Goal: Transaction & Acquisition: Purchase product/service

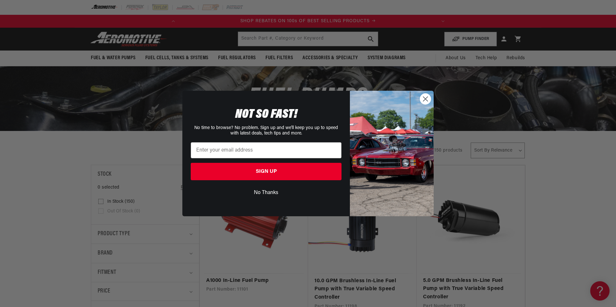
click at [427, 97] on icon "Close dialog" at bounding box center [425, 99] width 5 height 5
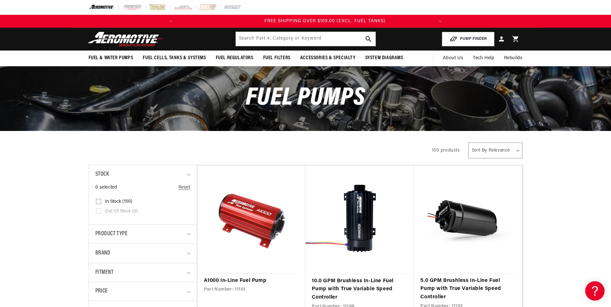
scroll to position [0, 255]
click at [270, 40] on input "text" at bounding box center [306, 39] width 140 height 14
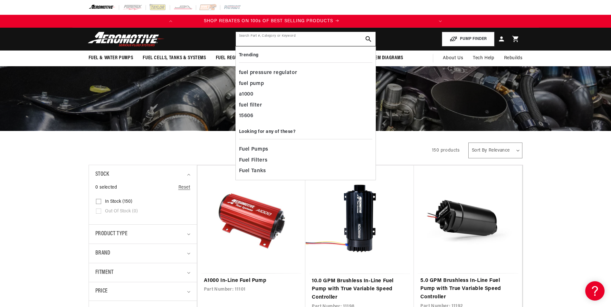
scroll to position [0, 0]
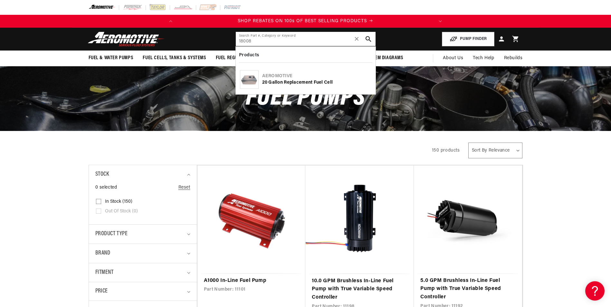
type input "18008"
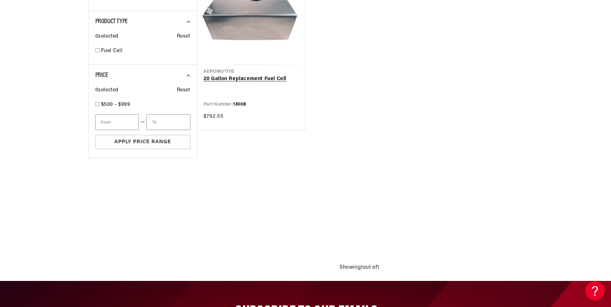
click at [265, 76] on link "20 Gallon Replacement Fuel Cell" at bounding box center [251, 79] width 95 height 8
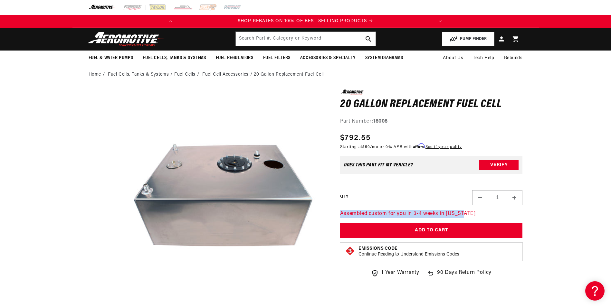
drag, startPoint x: 340, startPoint y: 213, endPoint x: 463, endPoint y: 216, distance: 123.4
click at [463, 216] on p "Assembled custom for you in 3-4 weeks in [US_STATE]" at bounding box center [431, 214] width 183 height 8
drag, startPoint x: 463, startPoint y: 216, endPoint x: 484, endPoint y: 218, distance: 21.3
click at [484, 218] on p "Assembled custom for you in 3-4 weeks in [US_STATE]" at bounding box center [431, 214] width 183 height 8
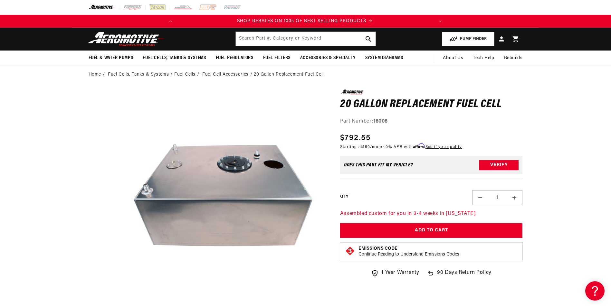
scroll to position [0, 0]
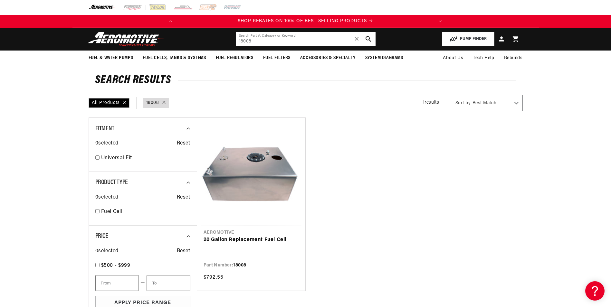
click at [247, 43] on input "18008" at bounding box center [306, 39] width 140 height 14
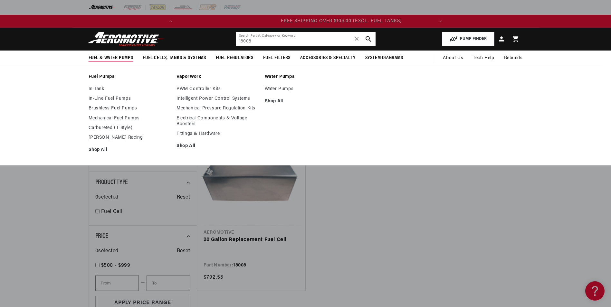
scroll to position [0, 255]
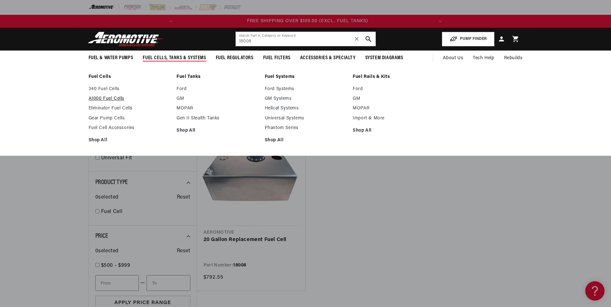
click at [119, 97] on link "A1000 Fuel Cells" at bounding box center [130, 99] width 82 height 6
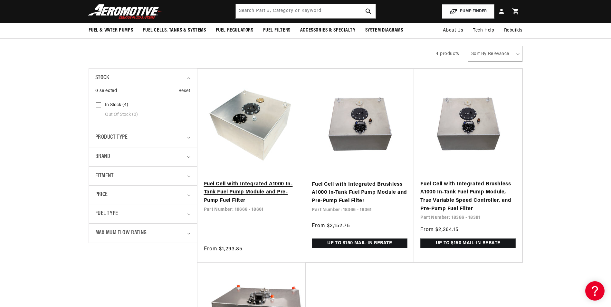
click at [280, 192] on link "Fuel Cell with Integrated A1000 In-Tank Fuel Pump Module and Pre-Pump Fuel Filt…" at bounding box center [251, 192] width 95 height 25
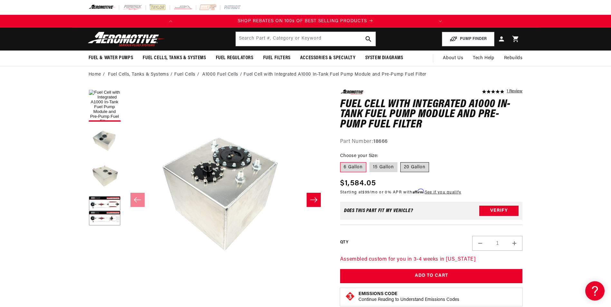
click at [410, 172] on label "20 Gallon" at bounding box center [414, 167] width 29 height 10
click at [401, 161] on input "20 Gallon" at bounding box center [401, 161] width 0 height 0
radio input "true"
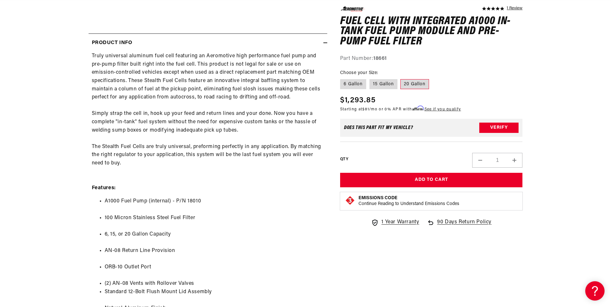
scroll to position [0, 255]
drag, startPoint x: 187, startPoint y: 200, endPoint x: 210, endPoint y: 200, distance: 23.5
click at [210, 200] on li "A1000 Fuel Pump (internal) - P/N 18010" at bounding box center [214, 205] width 219 height 16
drag, startPoint x: 210, startPoint y: 200, endPoint x: 191, endPoint y: 201, distance: 19.0
copy li "18010"
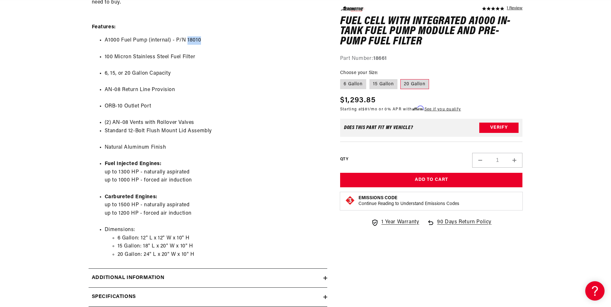
scroll to position [0, 0]
click at [327, 278] on icon at bounding box center [325, 278] width 4 height 4
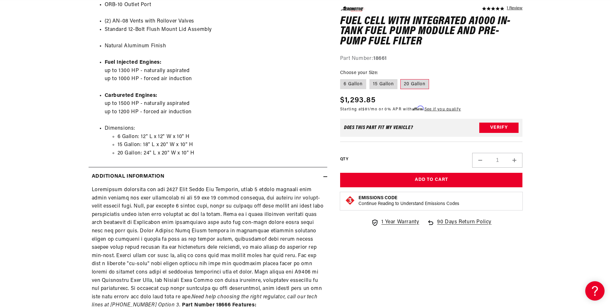
scroll to position [580, 0]
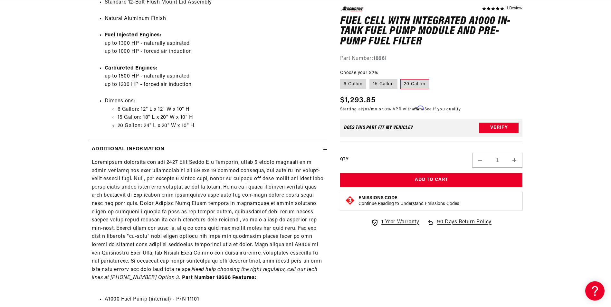
click at [326, 148] on icon at bounding box center [325, 150] width 4 height 4
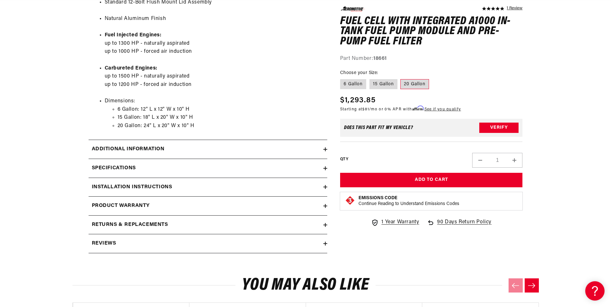
scroll to position [0, 255]
click at [323, 167] on icon at bounding box center [325, 169] width 4 height 4
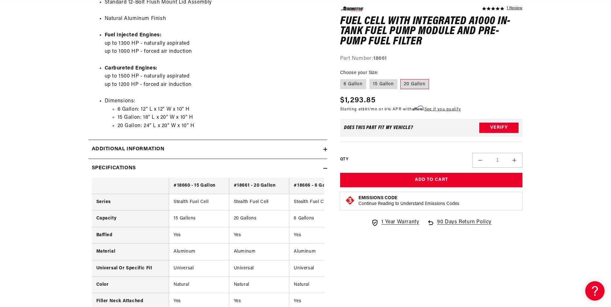
click at [323, 167] on icon at bounding box center [325, 169] width 4 height 4
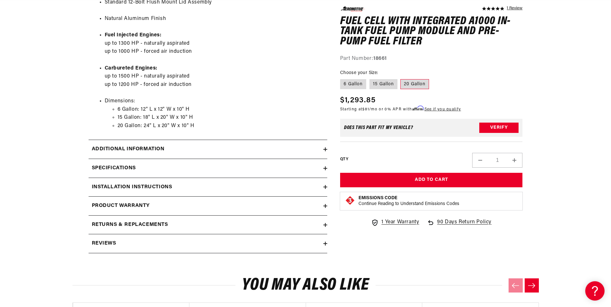
click at [323, 186] on icon at bounding box center [325, 187] width 4 height 4
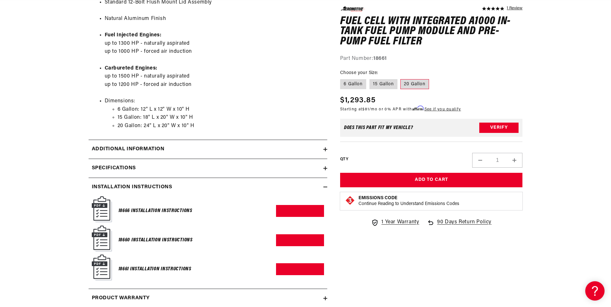
click at [159, 208] on h6 "18666 Installation Instructions" at bounding box center [156, 211] width 74 height 9
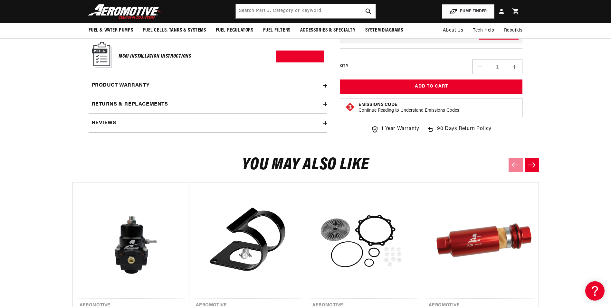
scroll to position [632, 0]
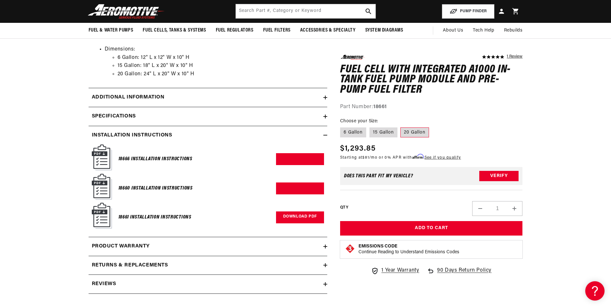
click at [277, 214] on link "Download PDF" at bounding box center [300, 218] width 48 height 12
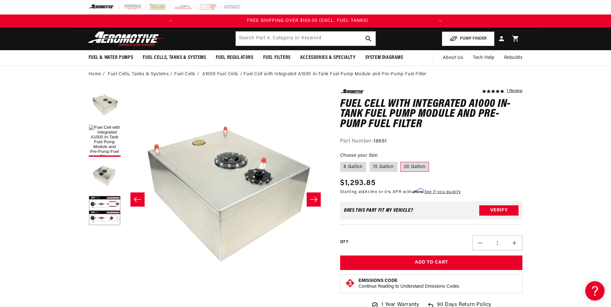
scroll to position [0, 0]
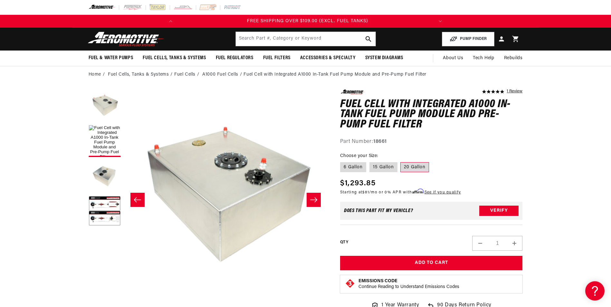
click at [315, 199] on icon "Slide right" at bounding box center [314, 200] width 8 height 6
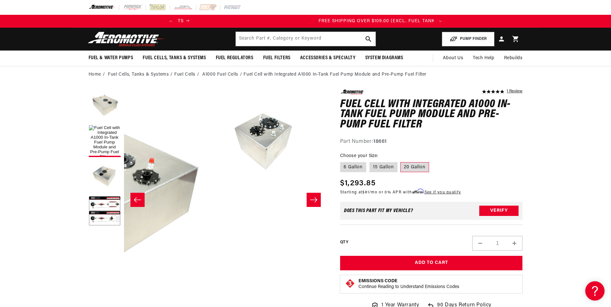
scroll to position [0, 153]
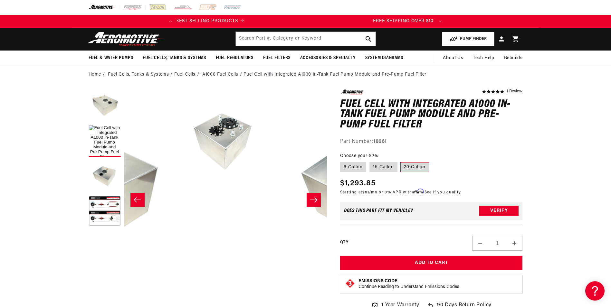
click at [315, 199] on icon "Slide right" at bounding box center [314, 200] width 8 height 6
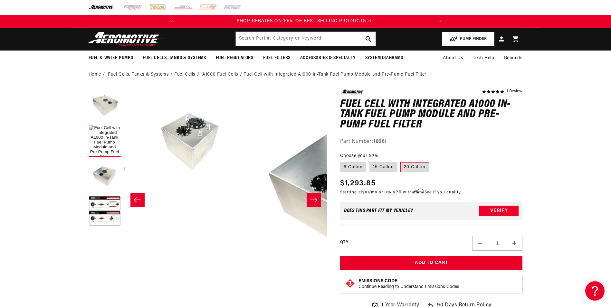
scroll to position [0, 0]
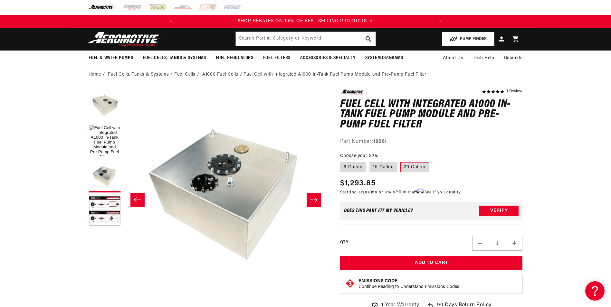
click at [315, 199] on icon "Slide right" at bounding box center [314, 200] width 8 height 6
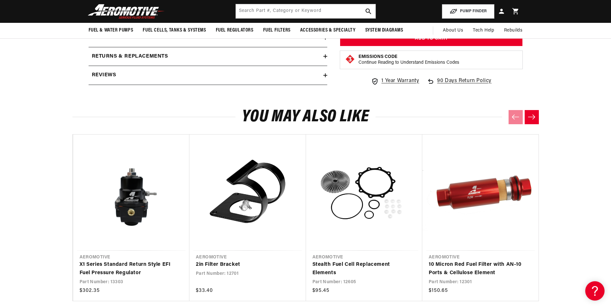
click at [527, 116] on button "Next slide" at bounding box center [532, 117] width 14 height 14
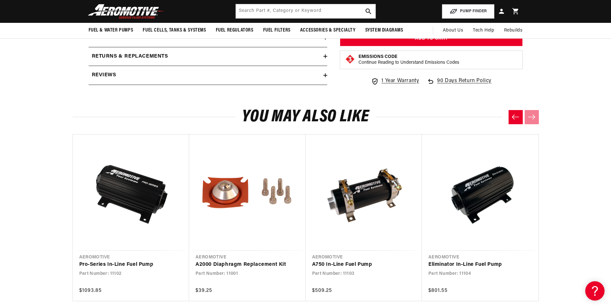
click at [520, 120] on button "Previous slide" at bounding box center [516, 117] width 14 height 14
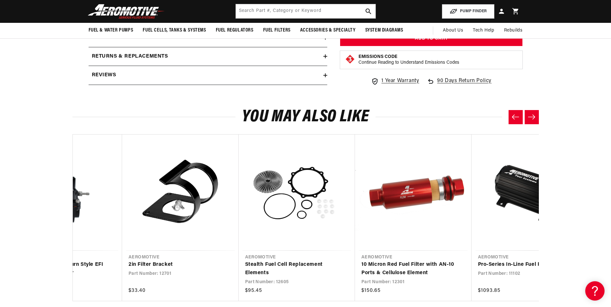
click at [520, 120] on button "Previous slide" at bounding box center [516, 117] width 14 height 14
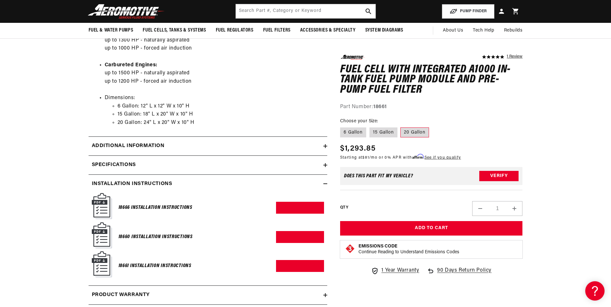
click at [327, 166] on icon at bounding box center [325, 165] width 4 height 4
